Goal: Find specific page/section: Find specific page/section

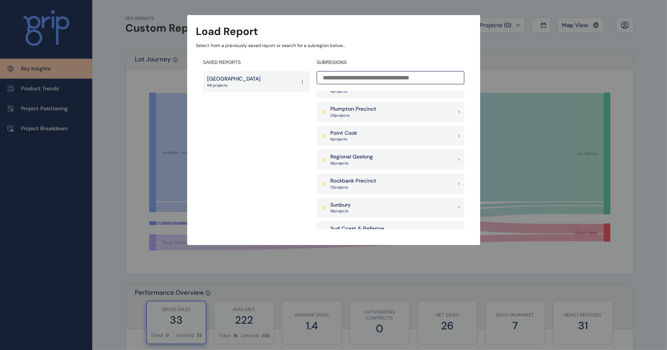
scroll to position [565, 0]
click at [380, 111] on div "Officer Pakenham 35 project s" at bounding box center [391, 111] width 148 height 20
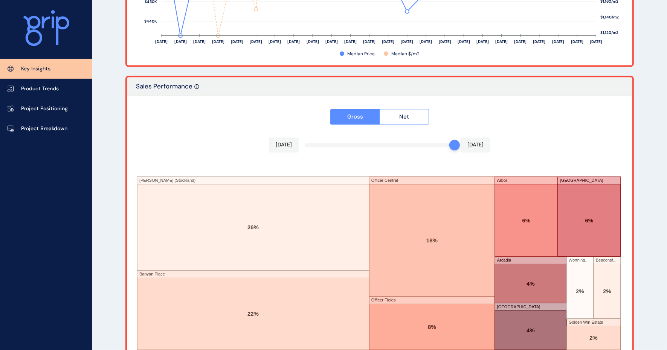
scroll to position [1245, 0]
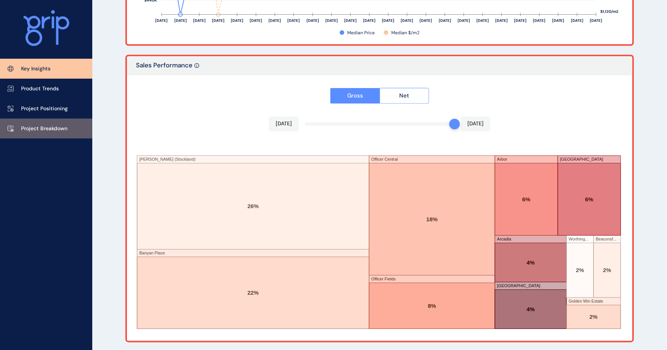
click at [53, 126] on p "Project Breakdown" at bounding box center [44, 129] width 46 height 8
